Goal: Task Accomplishment & Management: Manage account settings

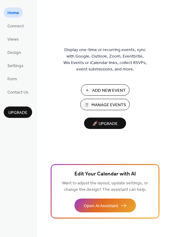
click at [100, 102] on span "Manage Events" at bounding box center [108, 105] width 35 height 6
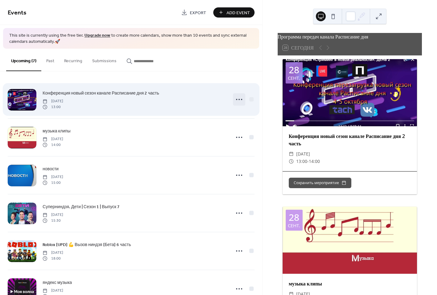
click at [237, 97] on icon at bounding box center [239, 100] width 10 height 10
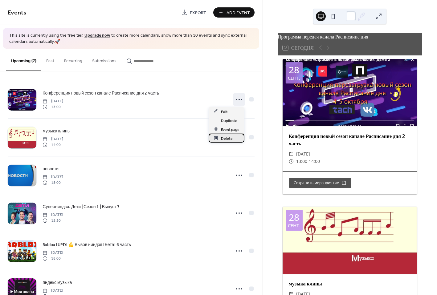
click at [225, 137] on span "Delete" at bounding box center [227, 138] width 12 height 6
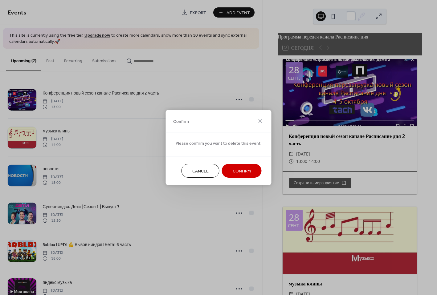
click at [237, 168] on span "Confirm" at bounding box center [242, 171] width 18 height 6
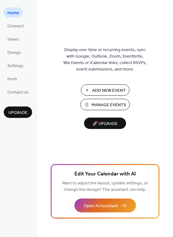
click at [99, 108] on span "Manage Events" at bounding box center [108, 105] width 35 height 6
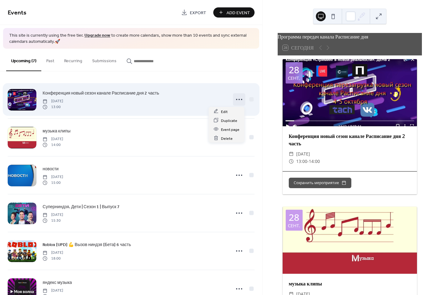
click at [238, 100] on icon at bounding box center [239, 100] width 10 height 10
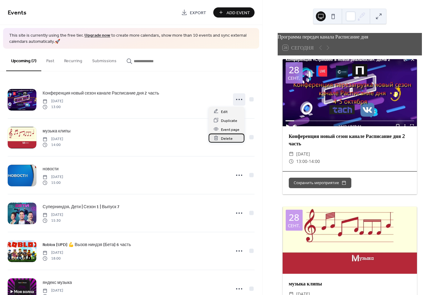
click at [227, 136] on span "Delete" at bounding box center [227, 138] width 12 height 6
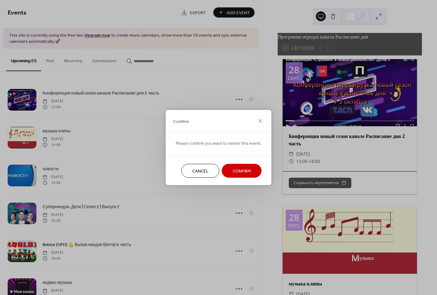
click at [230, 167] on button "Confirm" at bounding box center [242, 171] width 40 height 14
